Goal: Task Accomplishment & Management: Complete application form

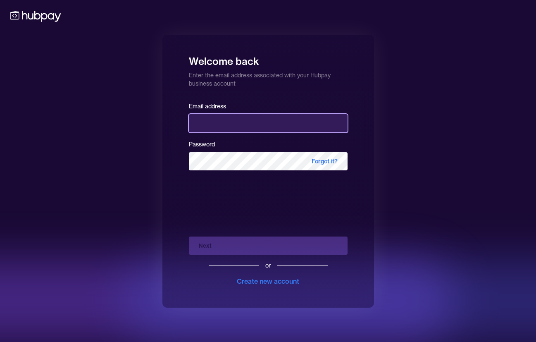
type input "**********"
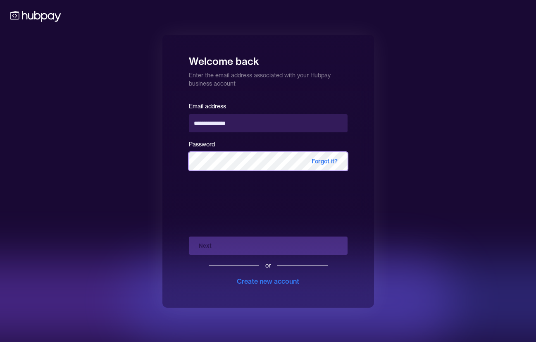
click at [268, 245] on button "Next" at bounding box center [268, 245] width 159 height 18
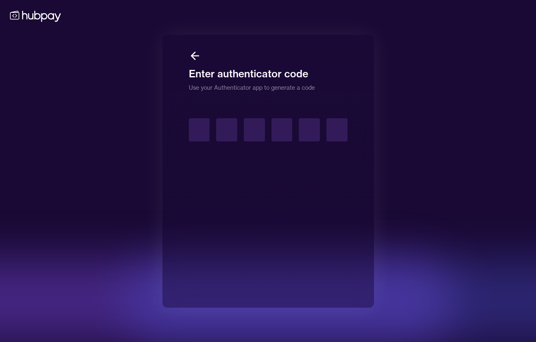
type input "*"
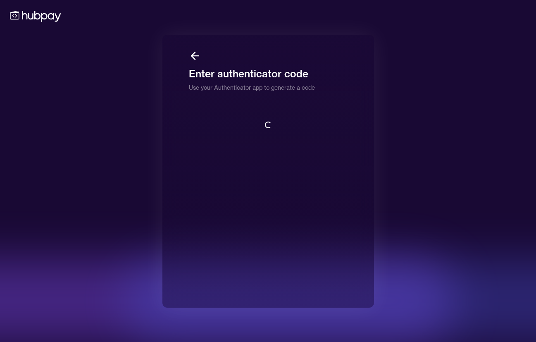
click at [273, 126] on div "Loading..." at bounding box center [268, 124] width 159 height 13
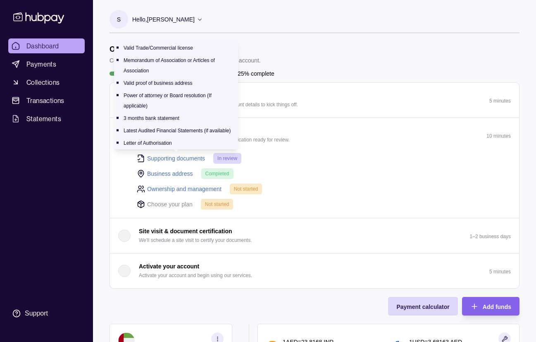
click at [186, 159] on link "Supporting documents" at bounding box center [176, 158] width 58 height 9
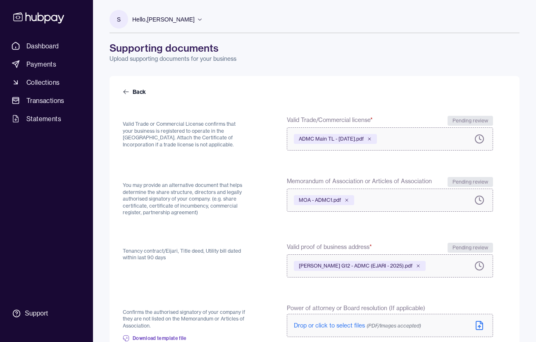
drag, startPoint x: 2, startPoint y: 157, endPoint x: 0, endPoint y: 152, distance: 4.6
click at [0, 152] on div "Dashboard Payments Collections Transactions Statements Support" at bounding box center [46, 171] width 93 height 342
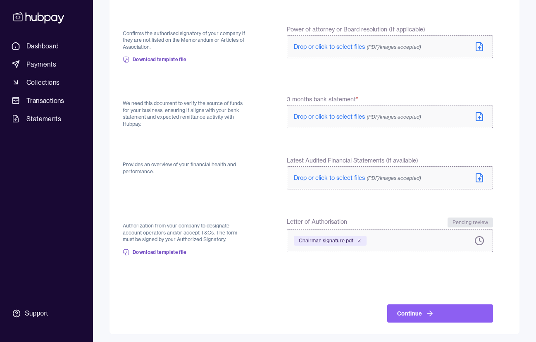
scroll to position [278, 0]
click at [425, 310] on icon at bounding box center [429, 313] width 8 height 8
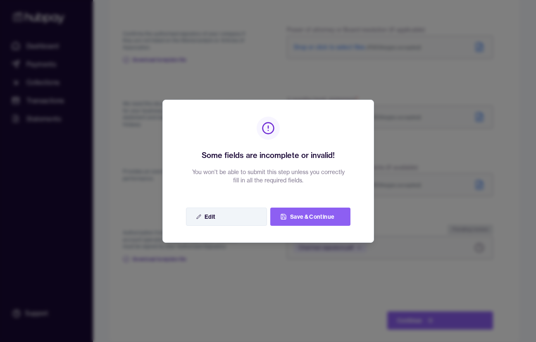
click at [256, 215] on button "Edit" at bounding box center [226, 216] width 81 height 18
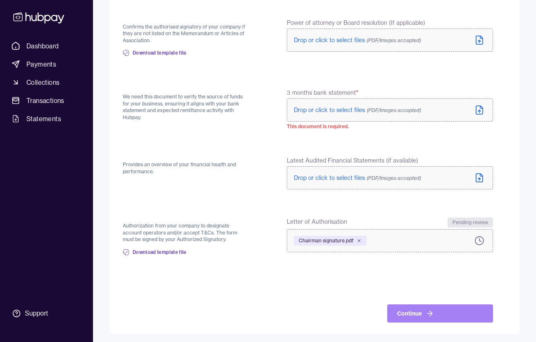
scroll to position [285, 0]
click at [426, 314] on icon at bounding box center [429, 313] width 8 height 8
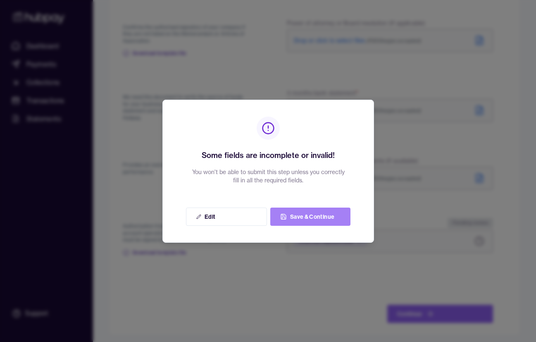
click at [327, 219] on button "Save & Continue" at bounding box center [310, 216] width 80 height 18
